Goal: Information Seeking & Learning: Learn about a topic

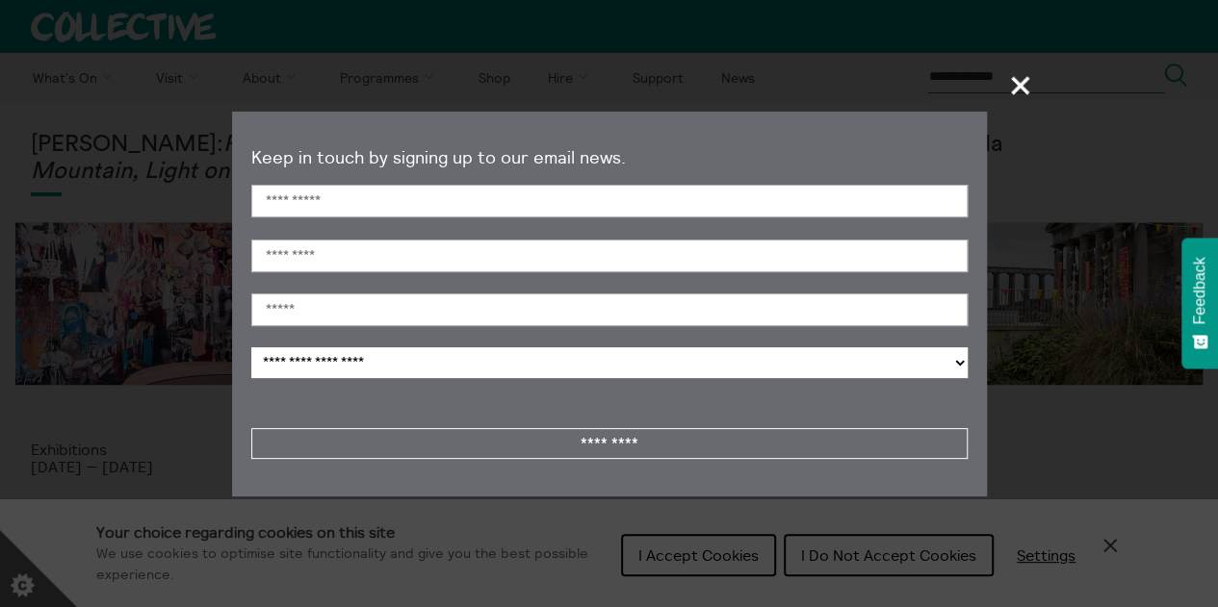
click at [1020, 85] on span "+" at bounding box center [1020, 85] width 57 height 57
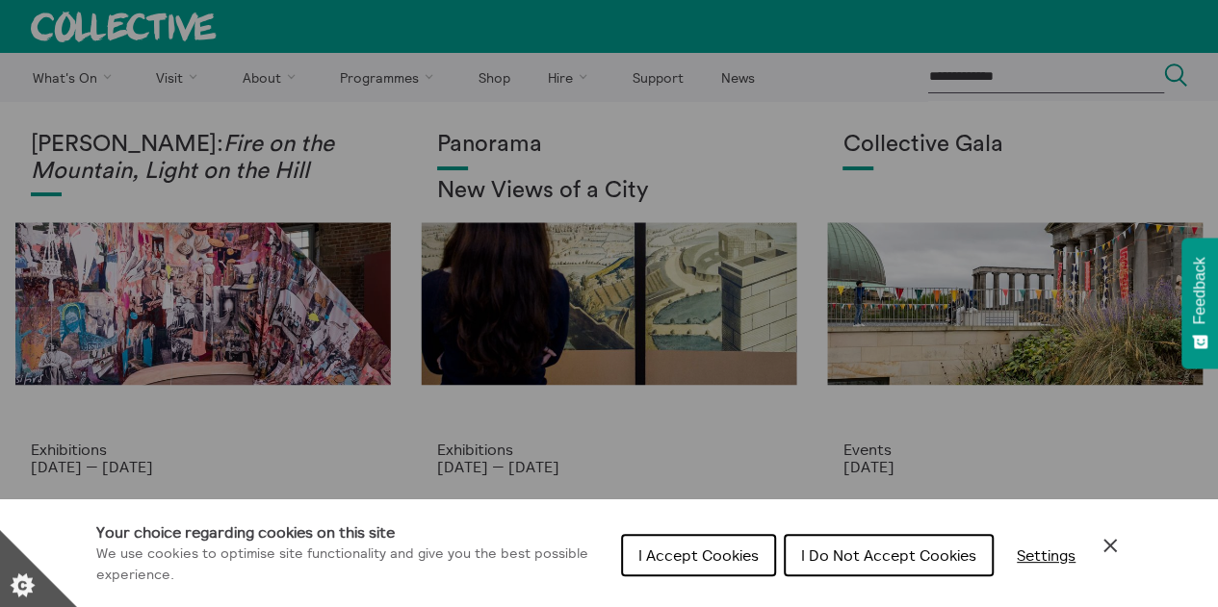
click at [729, 560] on span "I Accept Cookies" at bounding box center [698, 555] width 120 height 19
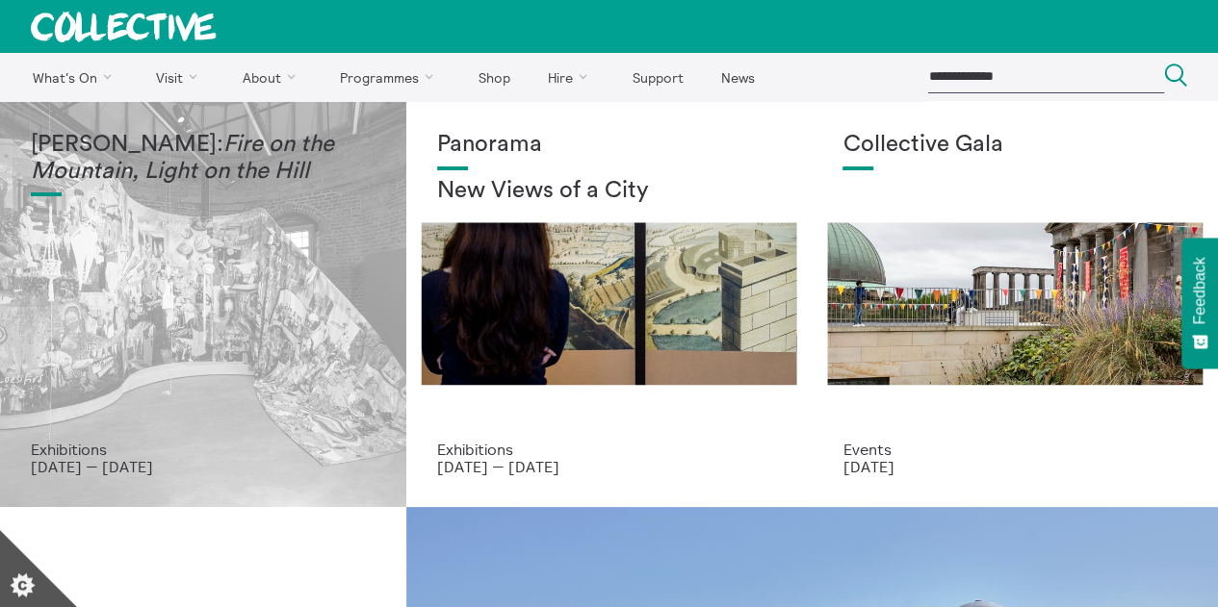
click at [259, 365] on div "Mercedes Azpilicueta: Fire on the Mountain, Light on the Hill" at bounding box center [203, 286] width 345 height 309
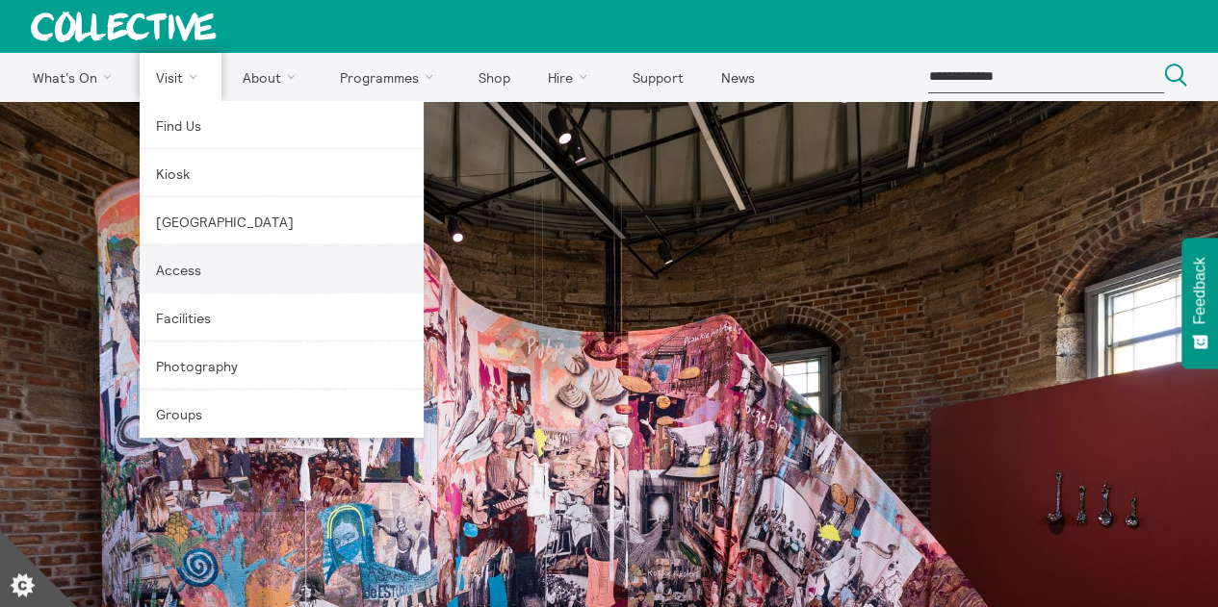
click at [181, 267] on link "Access" at bounding box center [282, 269] width 284 height 48
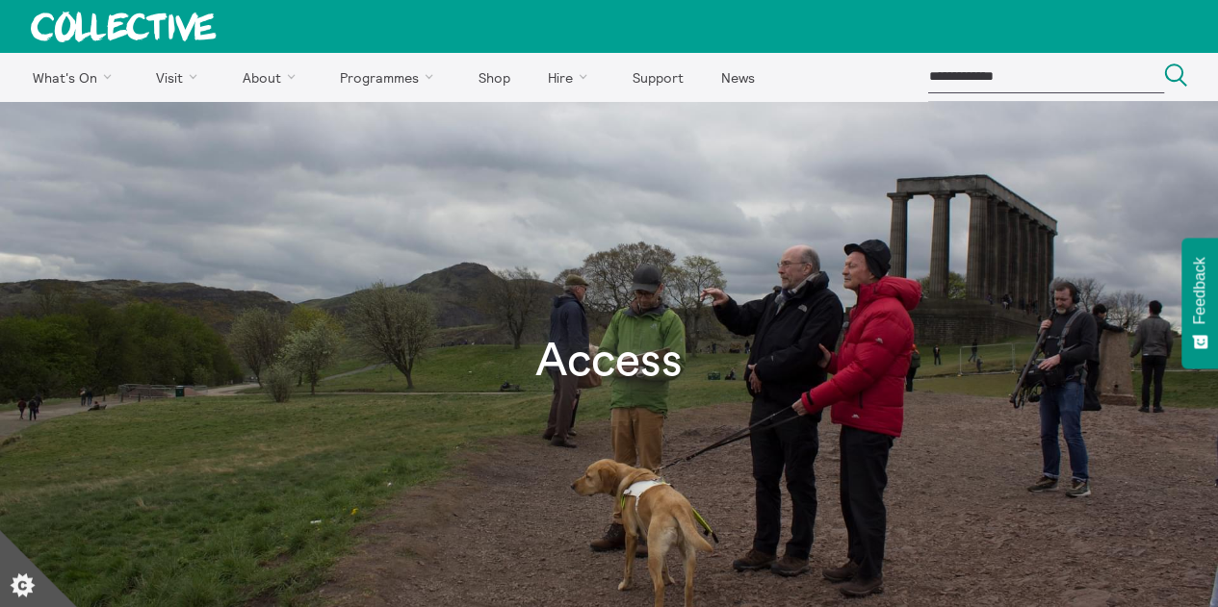
click at [992, 78] on input "search" at bounding box center [1045, 77] width 237 height 32
type input "*******"
click at [1164, 64] on button "Search Close" at bounding box center [1175, 77] width 23 height 26
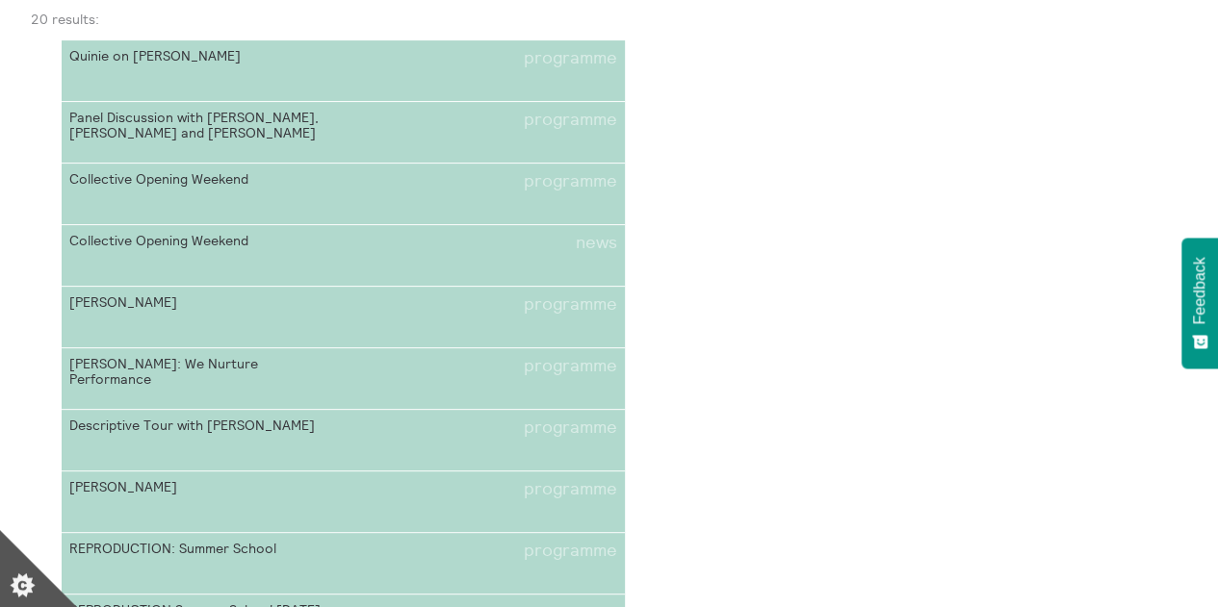
scroll to position [192, 0]
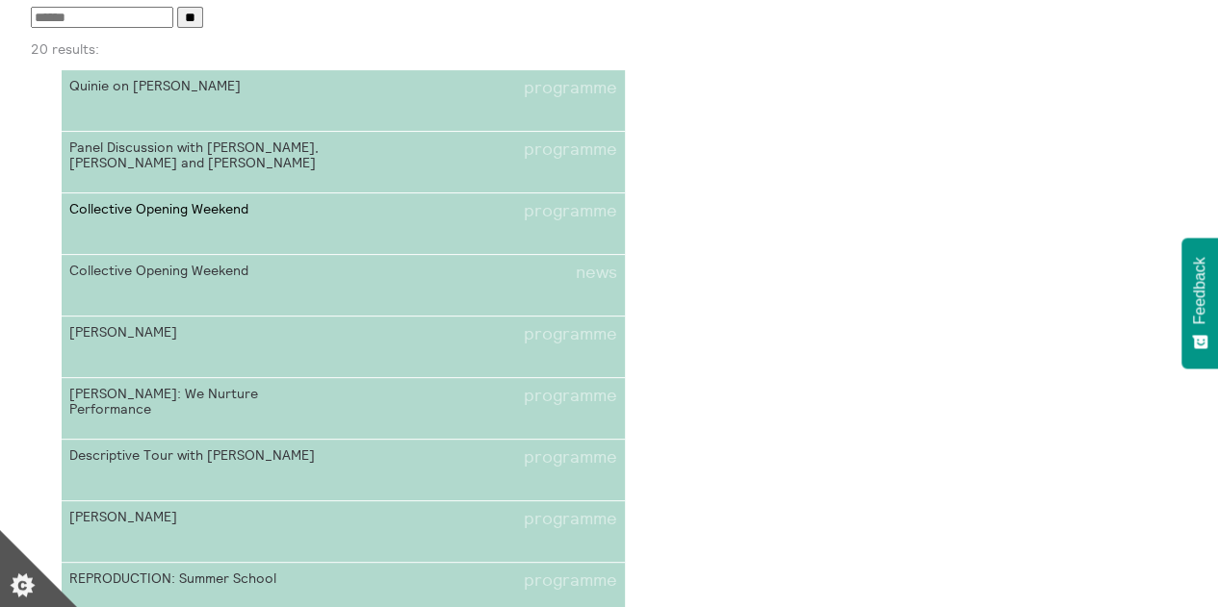
click at [585, 213] on span "programme" at bounding box center [570, 211] width 93 height 20
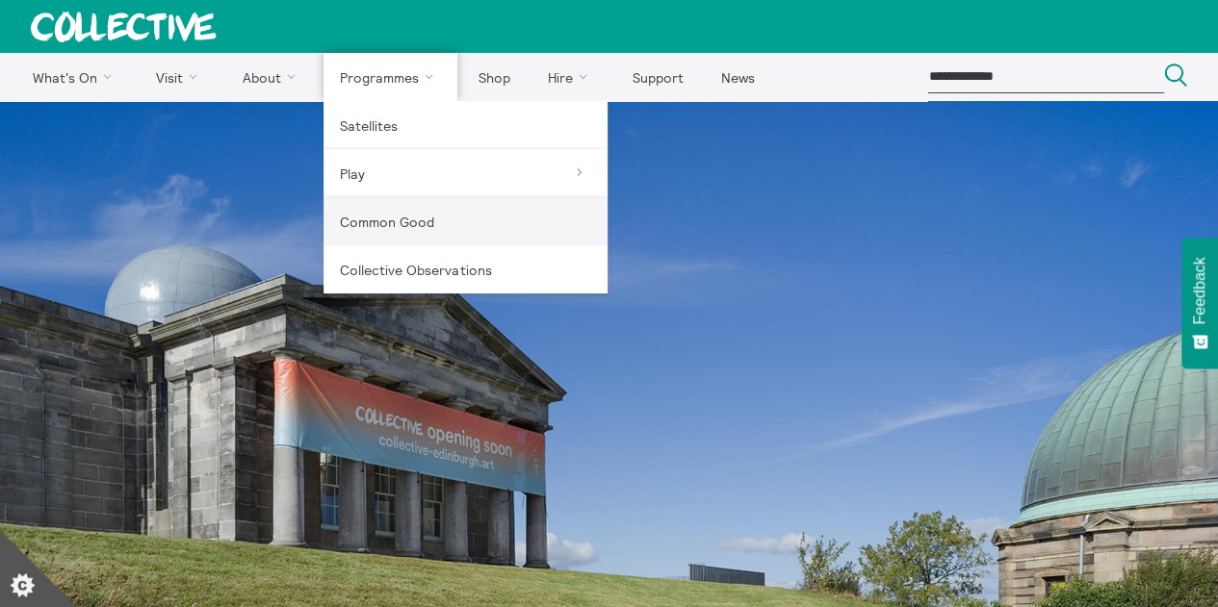
click at [351, 218] on link "Common Good" at bounding box center [465, 221] width 284 height 48
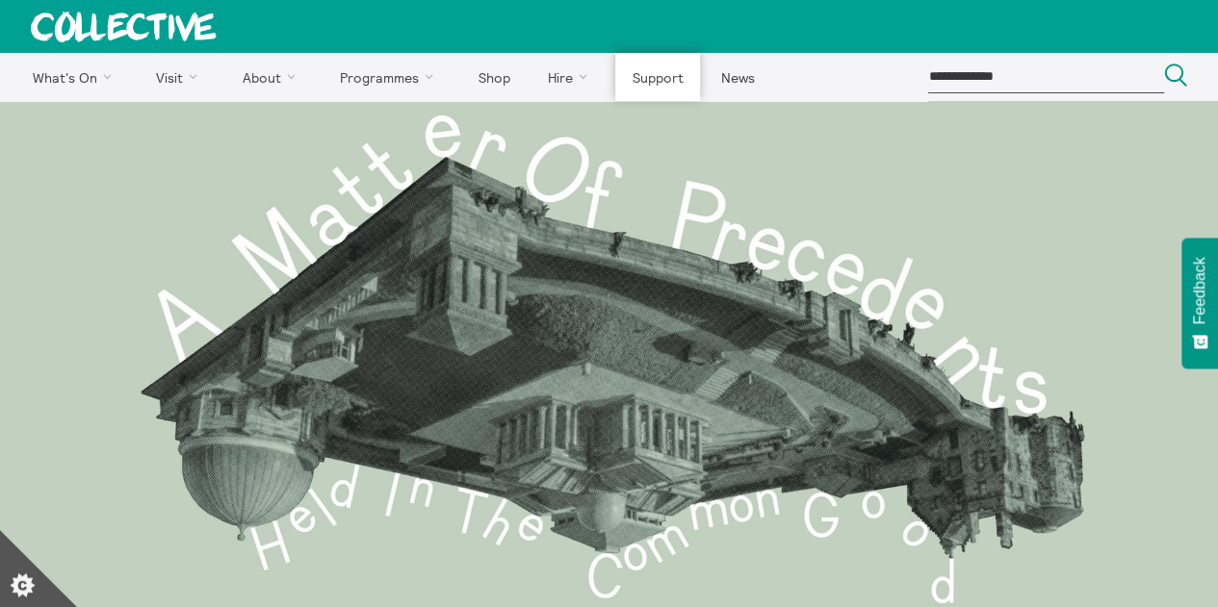
click at [647, 69] on link "Support" at bounding box center [657, 77] width 85 height 48
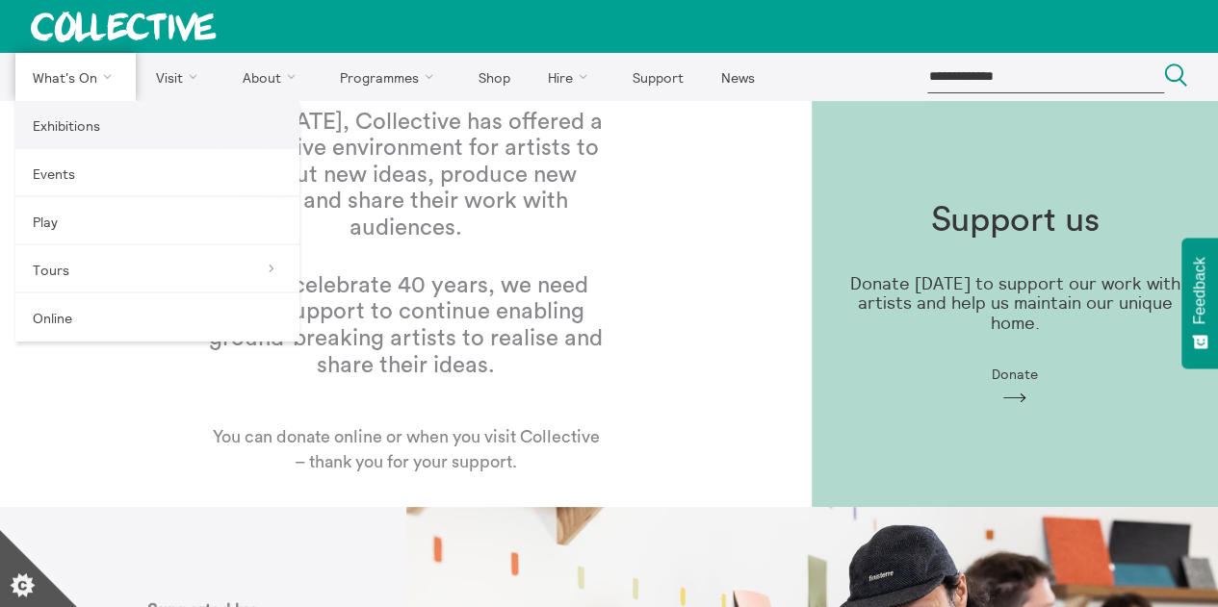
click at [65, 125] on link "Exhibitions" at bounding box center [157, 125] width 284 height 48
